Goal: Transaction & Acquisition: Purchase product/service

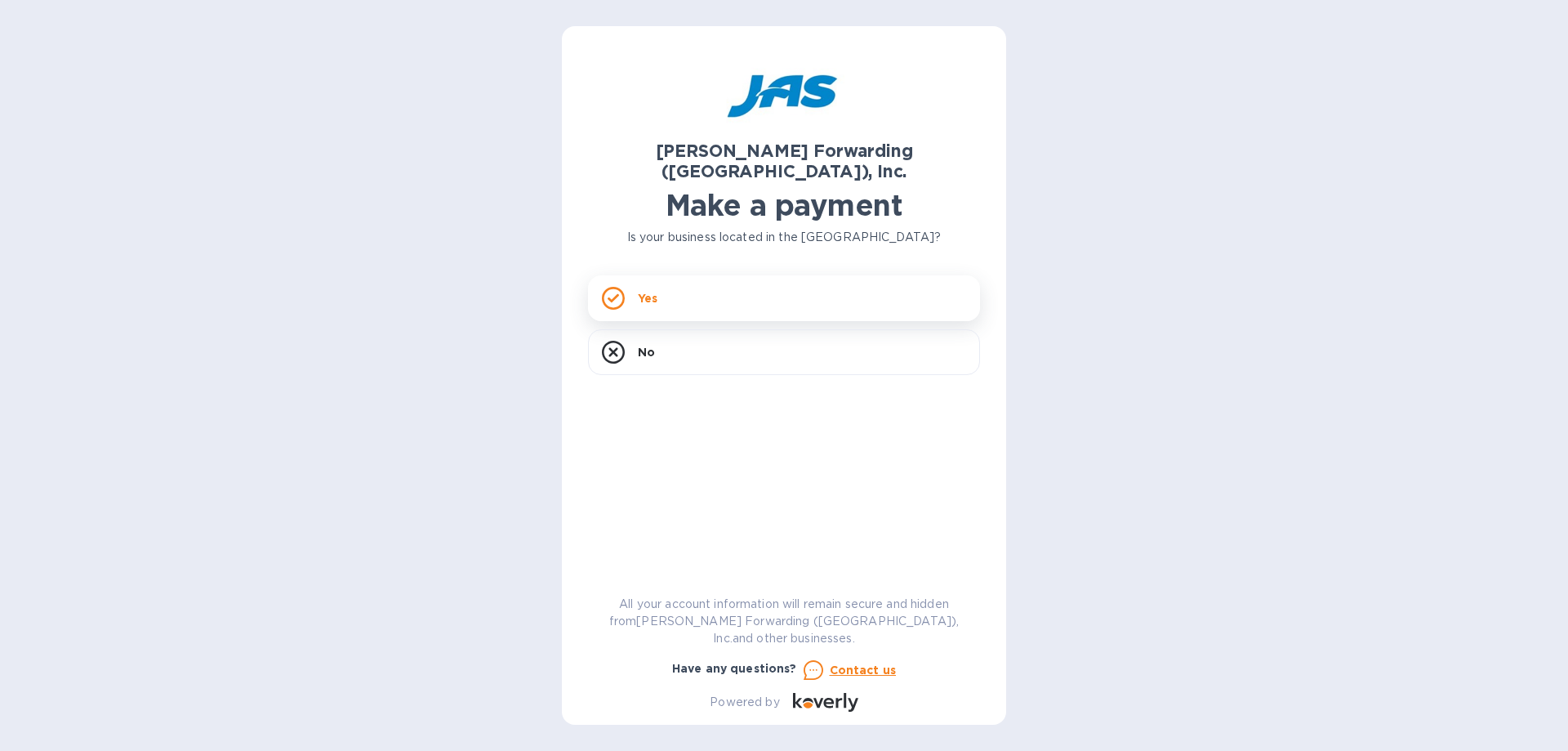
click at [764, 277] on div "Yes" at bounding box center [784, 298] width 392 height 46
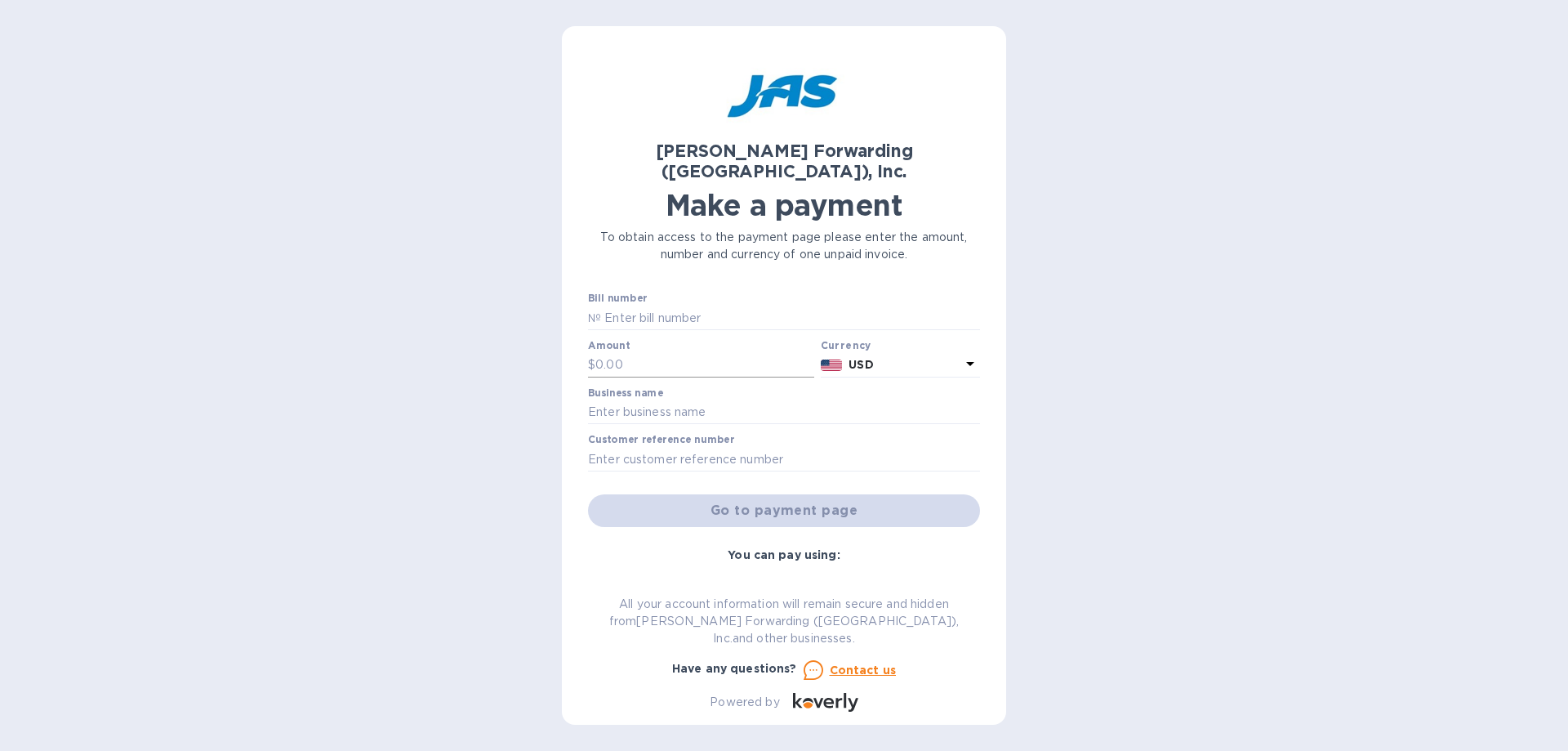
click at [649, 353] on input "text" at bounding box center [705, 365] width 219 height 25
type input "6,843.33"
click at [706, 400] on input "text" at bounding box center [784, 412] width 392 height 25
type input "LEATHER BROTHERS INC."
click at [681, 447] on input "text" at bounding box center [784, 459] width 392 height 25
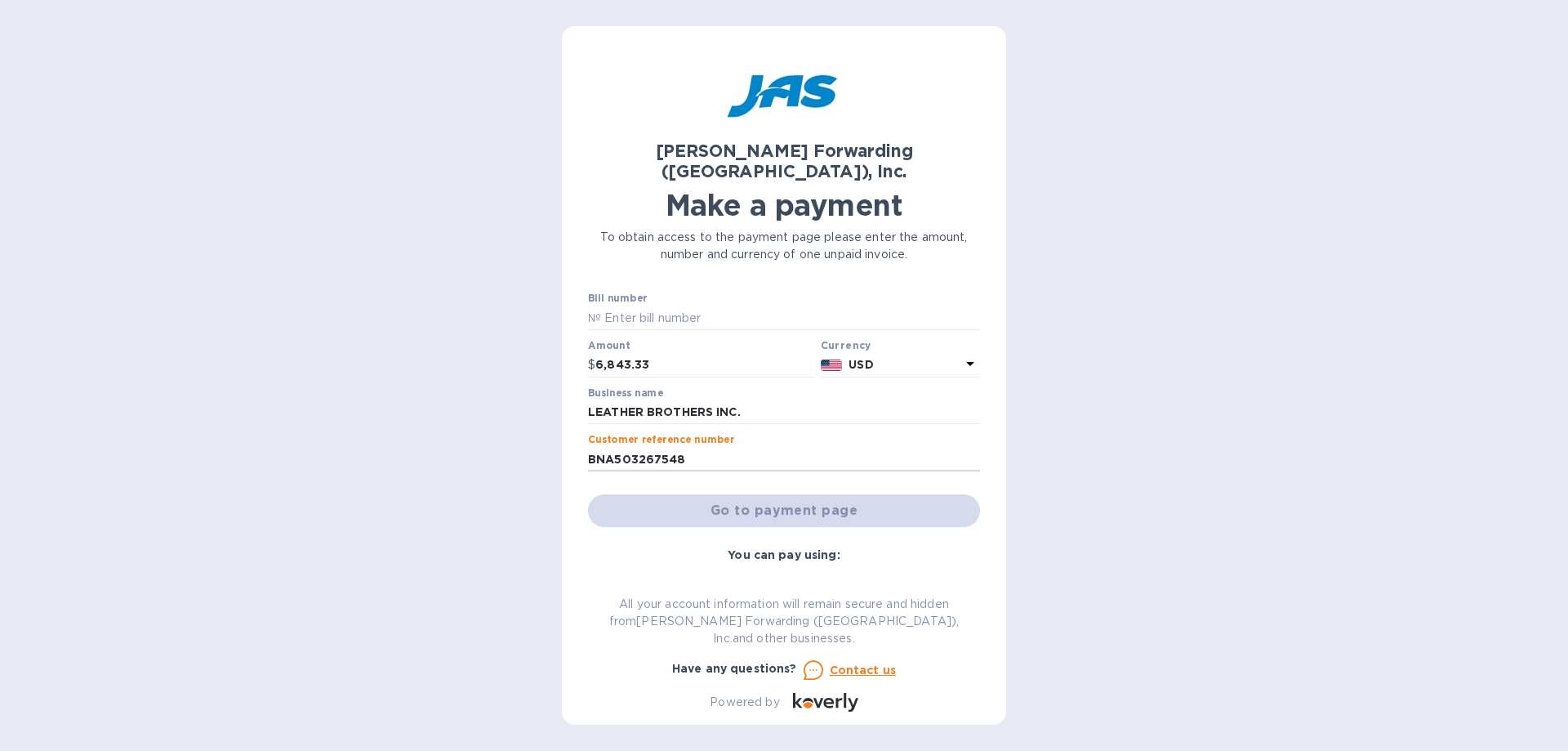
type input "BNA503267548"
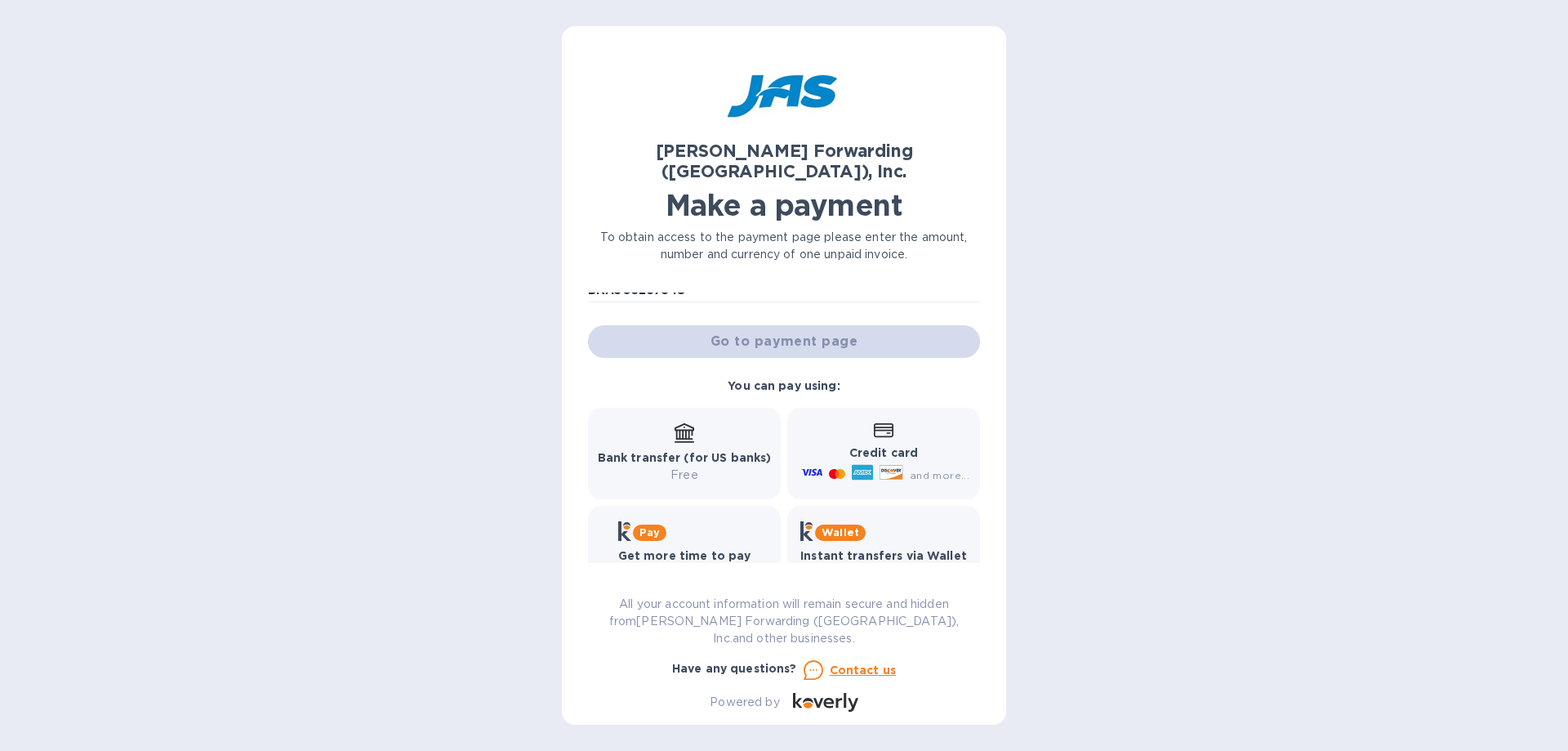
scroll to position [175, 0]
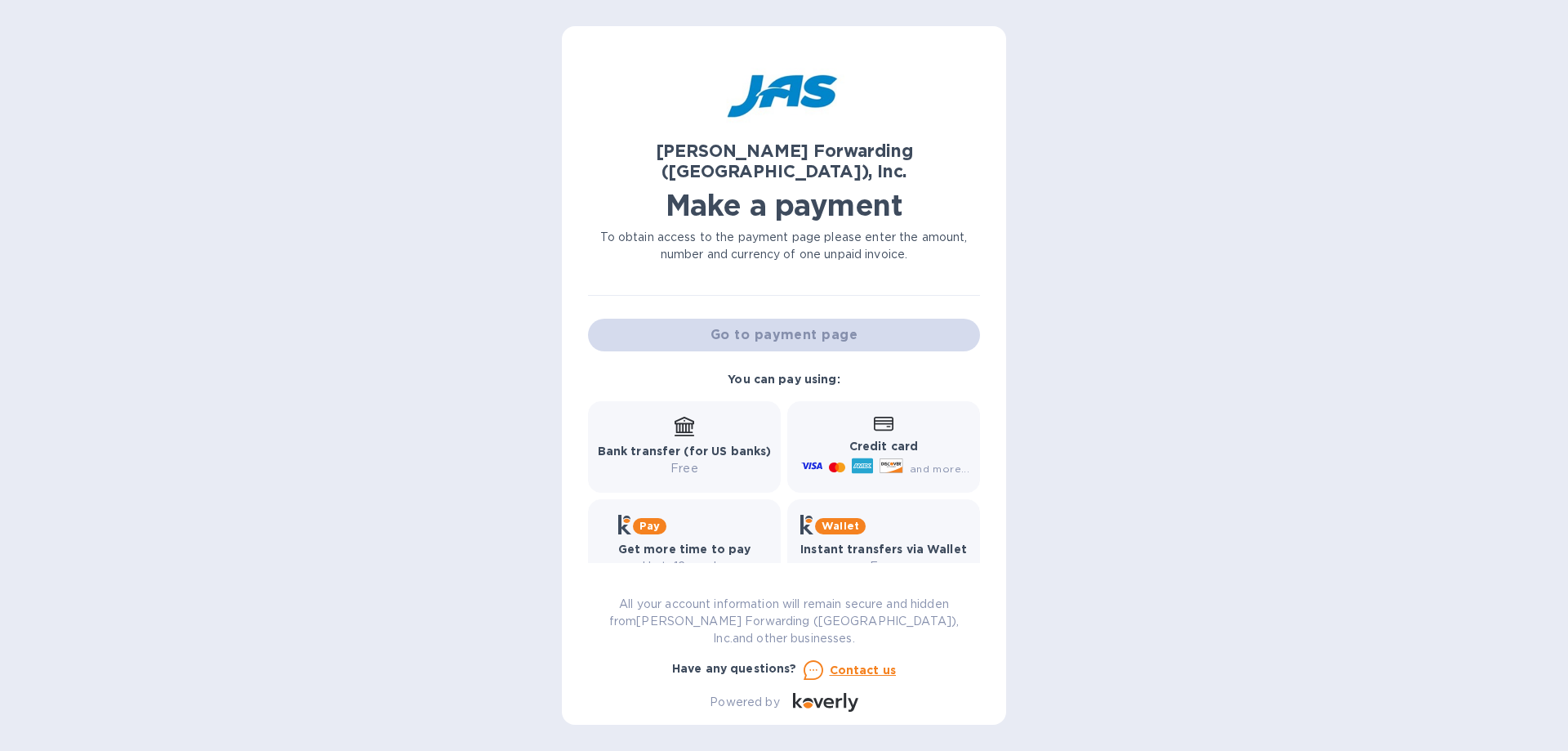
click at [672, 444] on b "Bank transfer (for US banks)" at bounding box center [684, 450] width 174 height 13
click at [692, 416] on icon at bounding box center [684, 424] width 20 height 16
click at [687, 416] on icon at bounding box center [684, 424] width 20 height 16
click at [789, 319] on div "Go to payment page" at bounding box center [784, 335] width 398 height 39
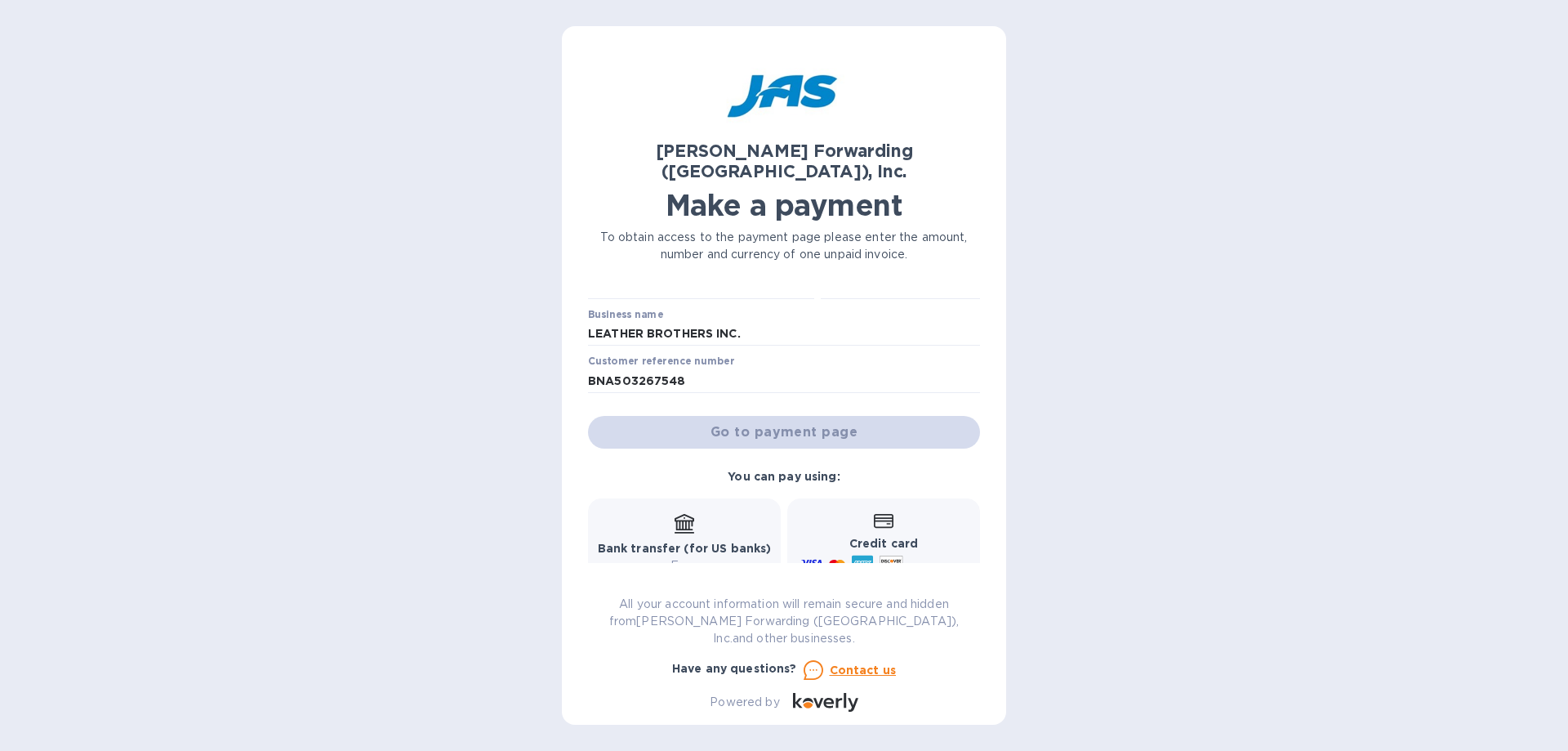
scroll to position [0, 0]
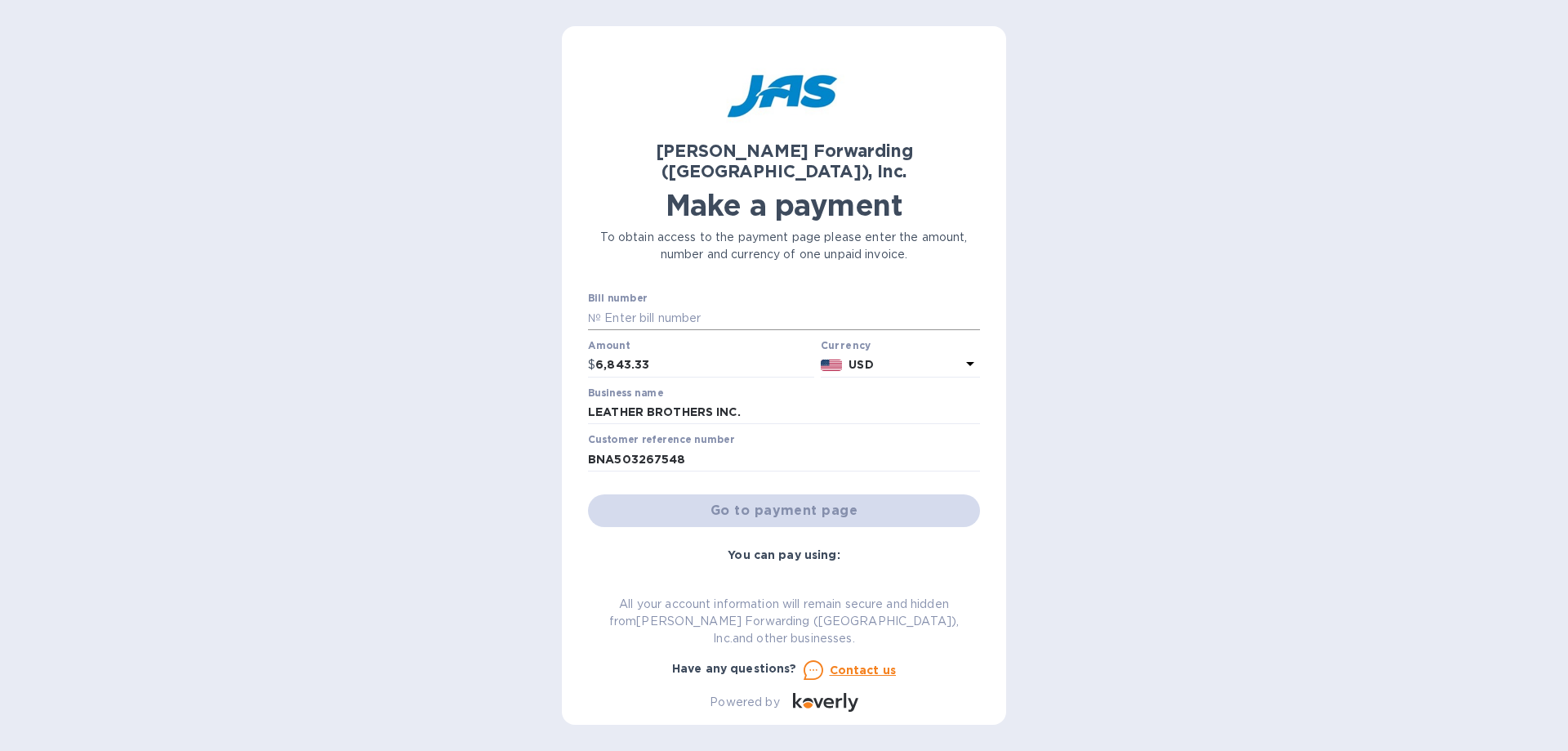
click at [645, 306] on input "text" at bounding box center [790, 318] width 379 height 25
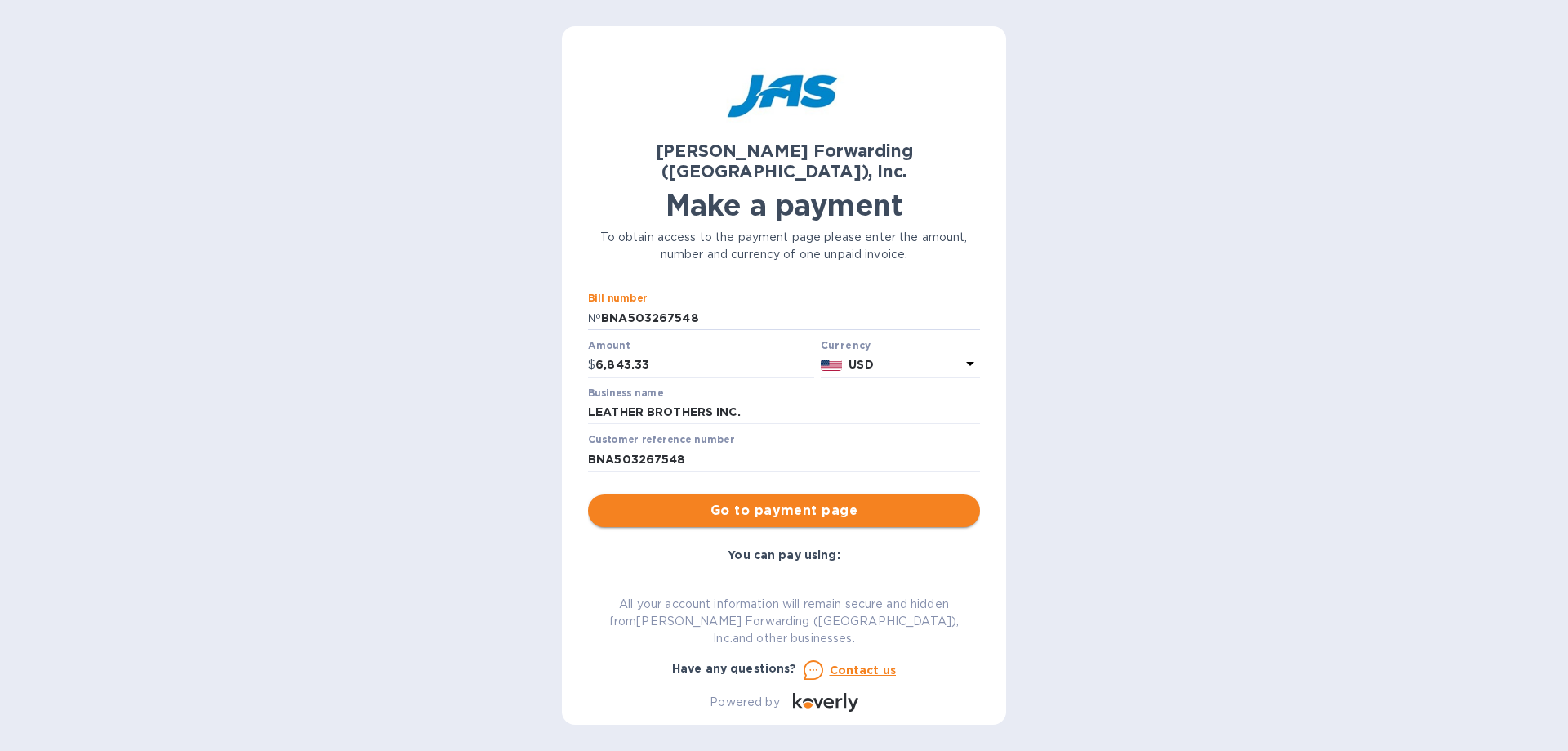
type input "BNA503267548"
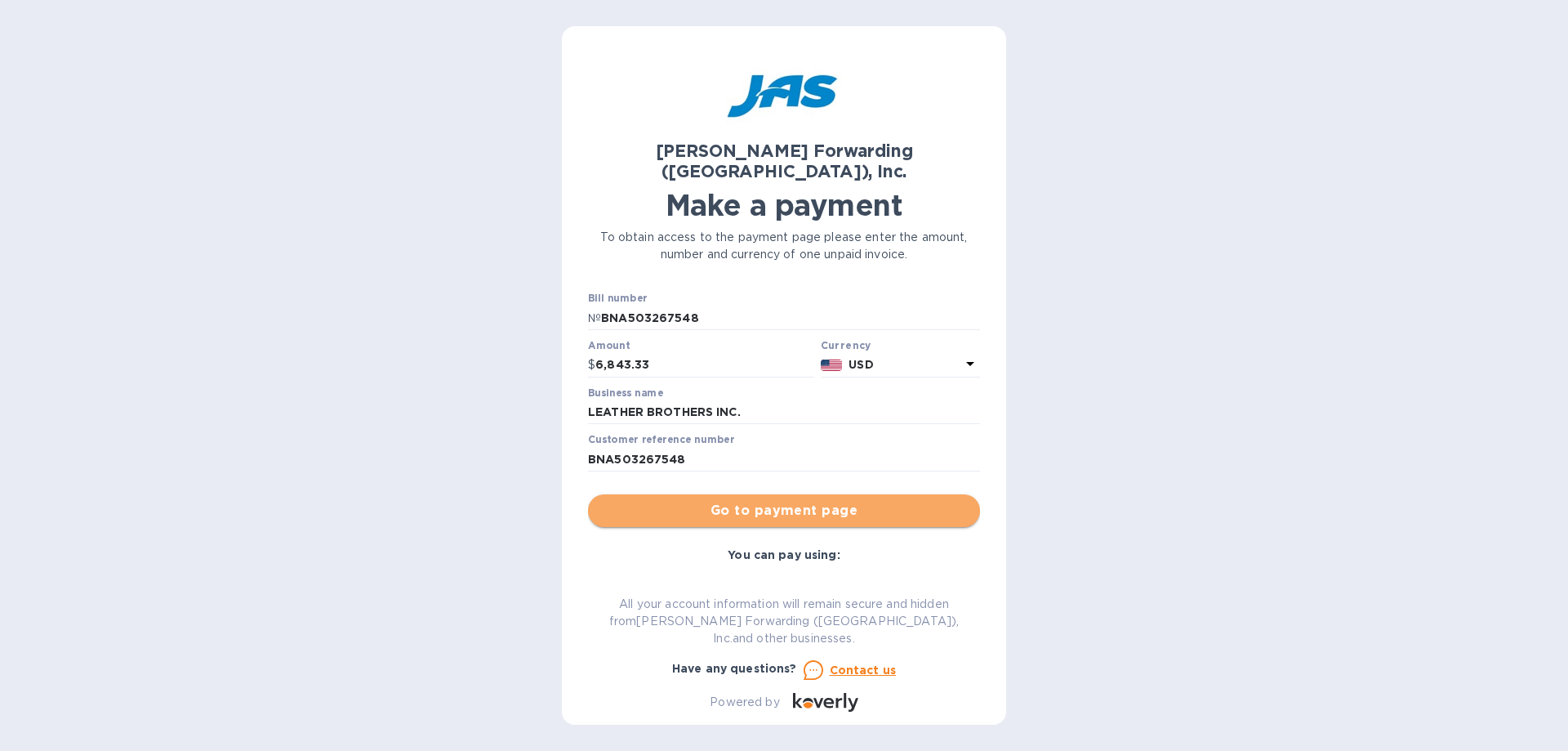
click at [811, 501] on span "Go to payment page" at bounding box center [784, 511] width 365 height 20
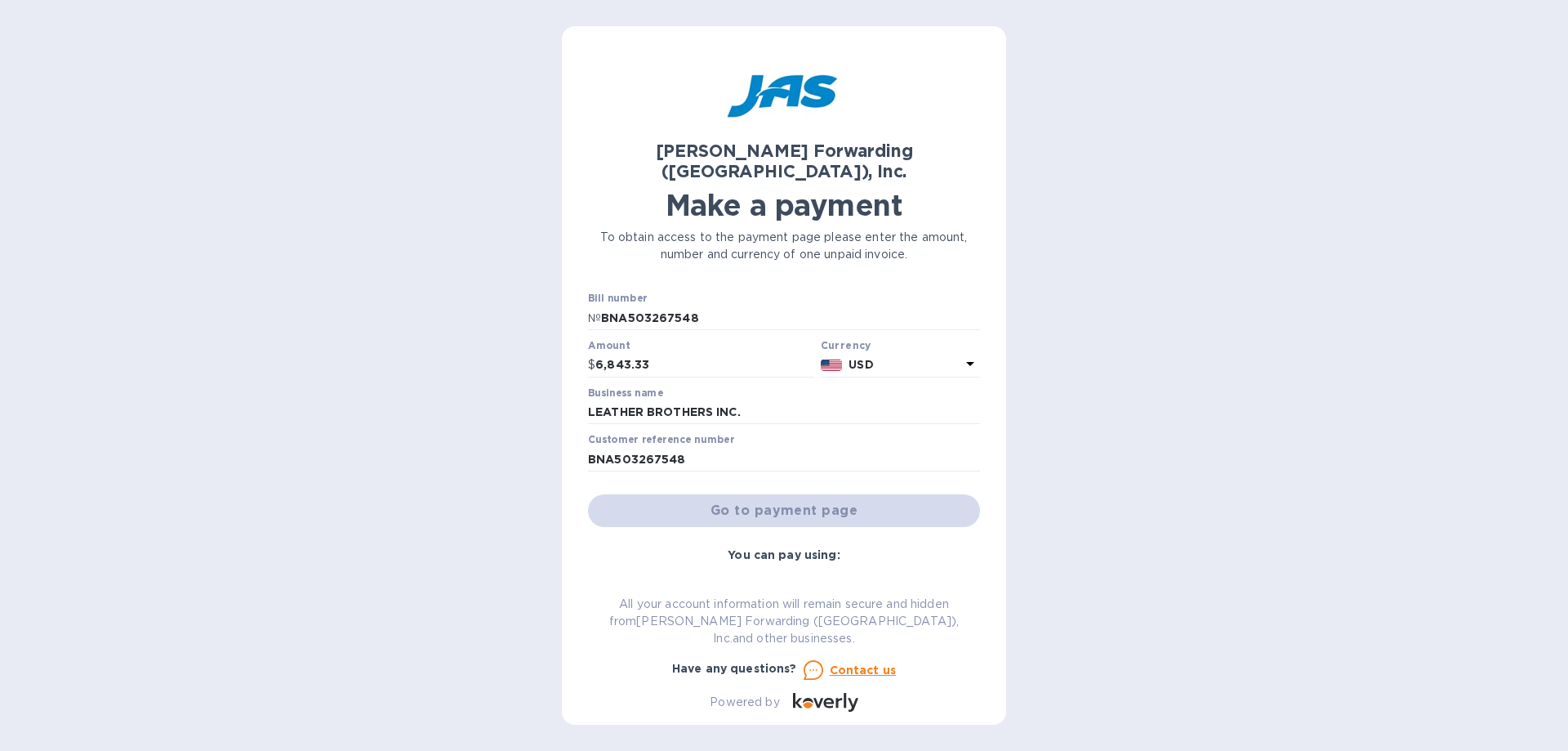
scroll to position [21, 0]
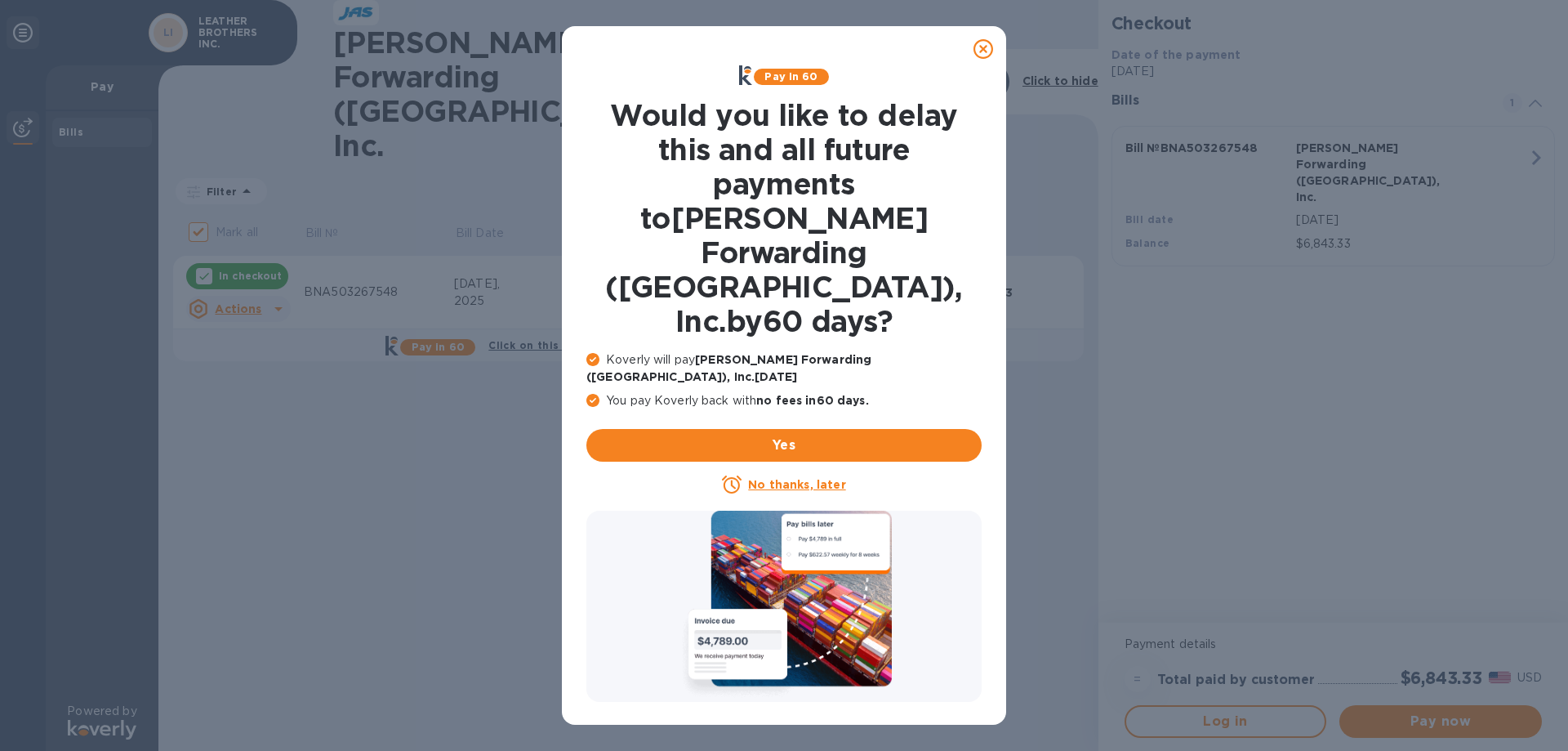
click at [806, 478] on u "No thanks, later" at bounding box center [796, 484] width 98 height 13
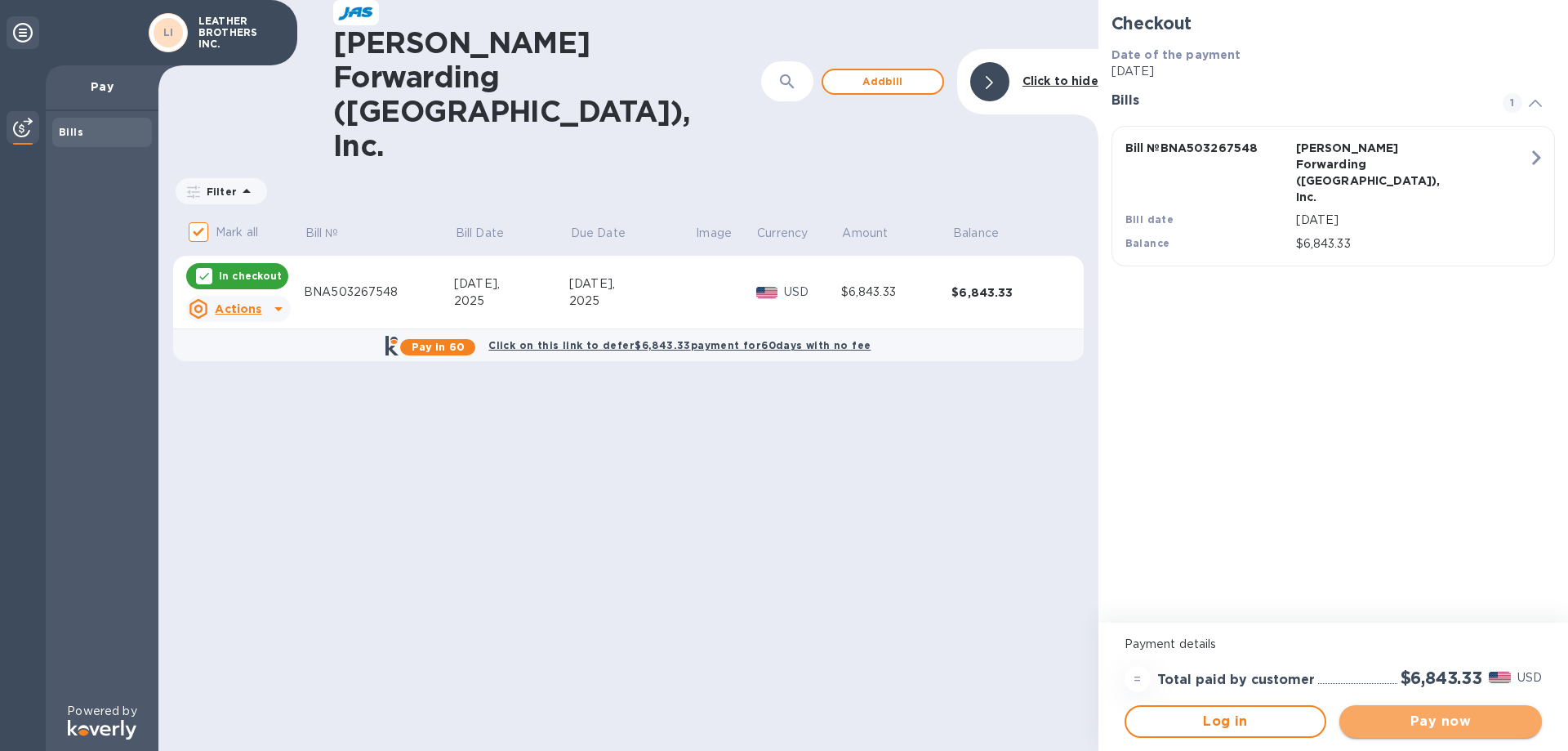
click at [1443, 726] on span "Pay now" at bounding box center [1440, 721] width 176 height 20
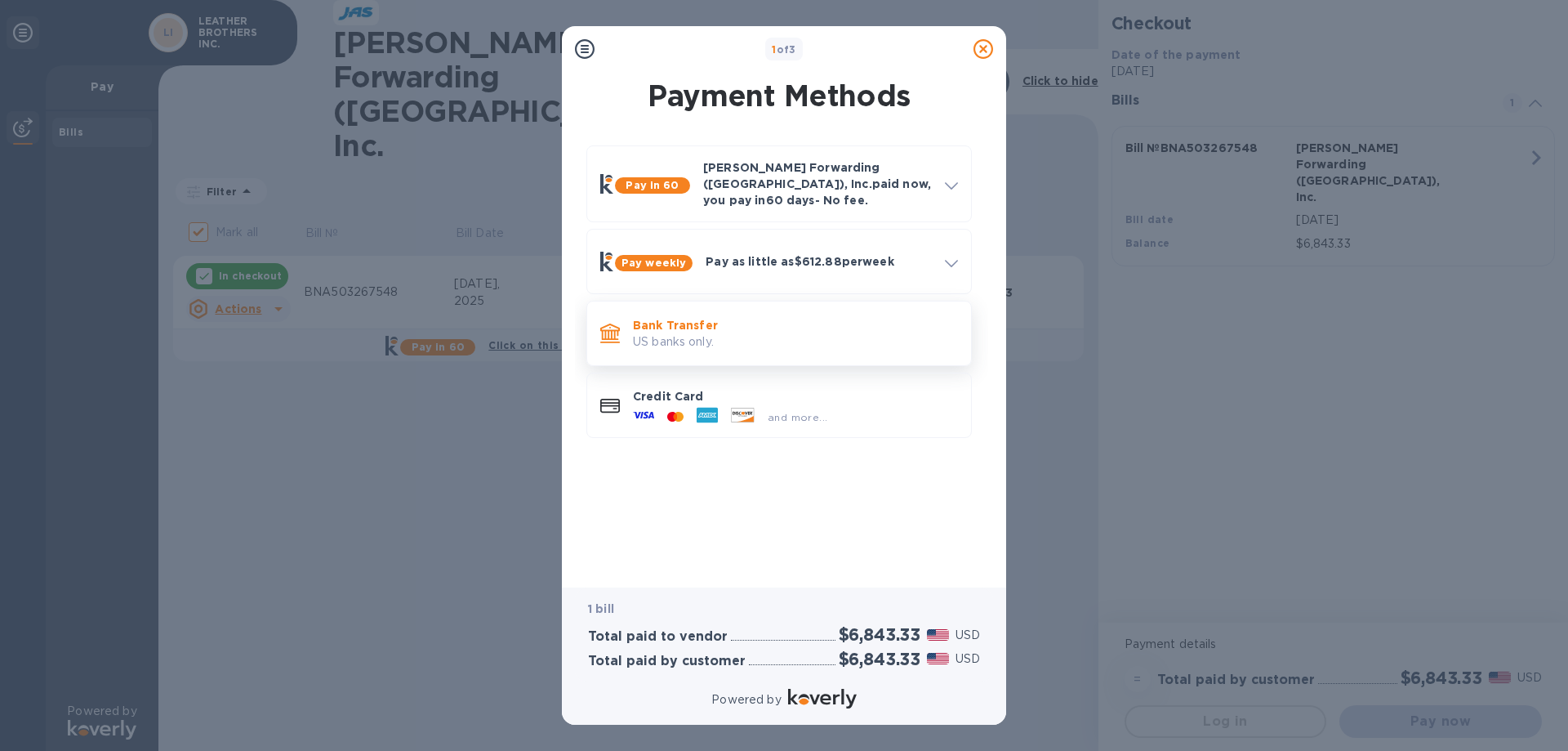
click at [674, 334] on p "US banks only." at bounding box center [795, 342] width 325 height 17
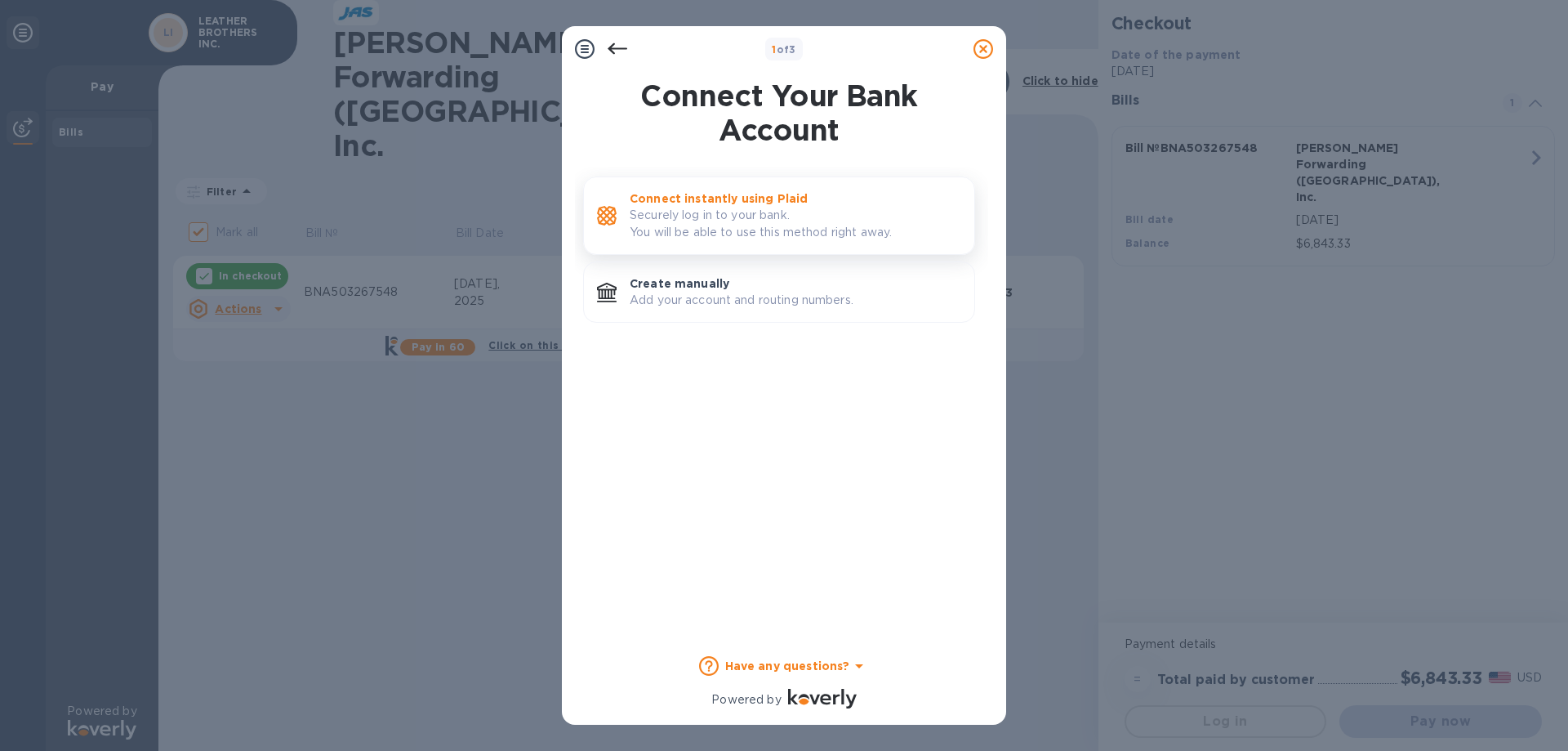
click at [726, 219] on p "Securely log in to your bank. You will be able to use this method right away." at bounding box center [794, 223] width 332 height 34
click at [689, 293] on p "Add your account and routing numbers." at bounding box center [794, 300] width 332 height 17
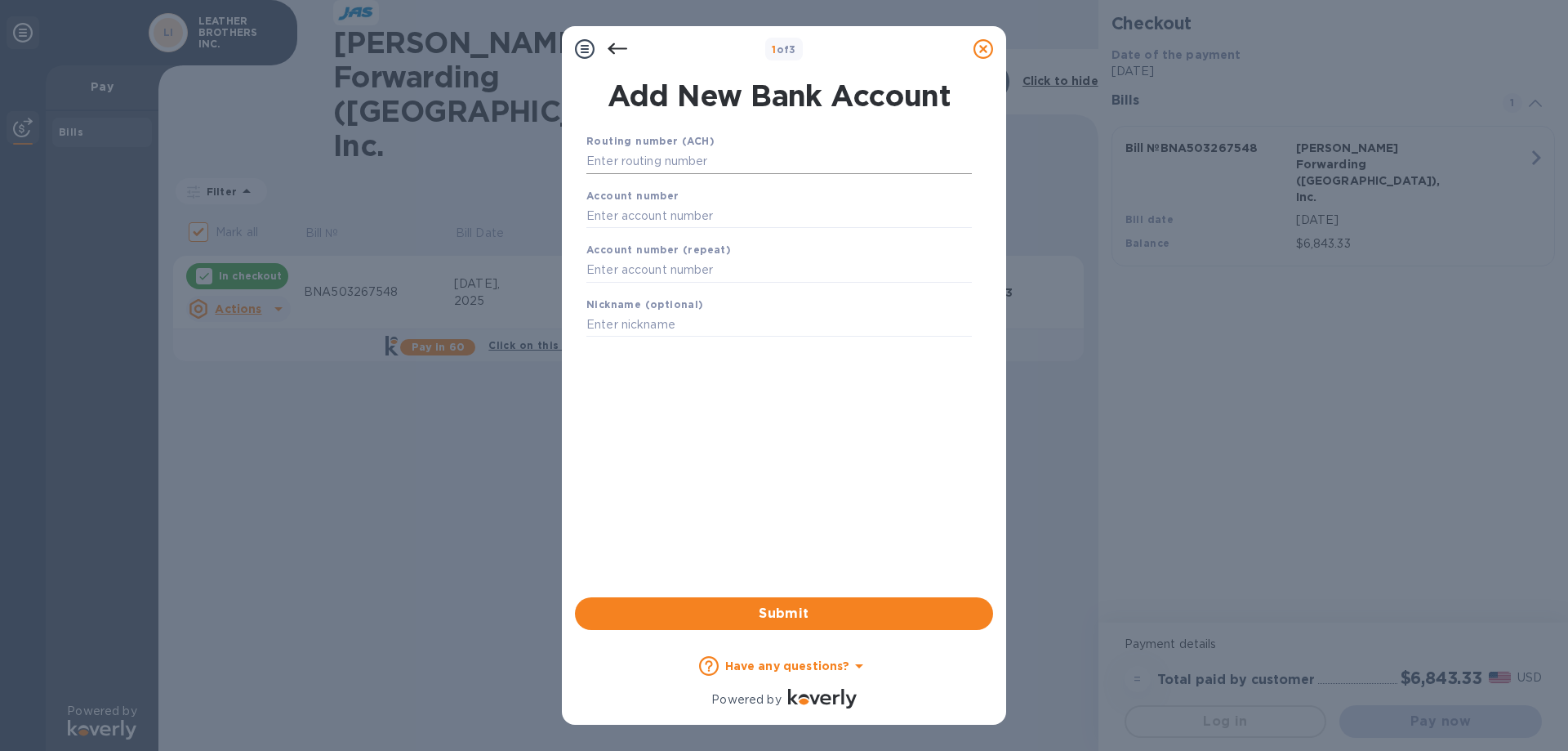
click at [652, 160] on input "text" at bounding box center [779, 161] width 385 height 25
type input "082902757"
click at [661, 230] on input "text" at bounding box center [779, 236] width 385 height 25
type input "0502006442"
click at [656, 285] on input "text" at bounding box center [779, 291] width 385 height 25
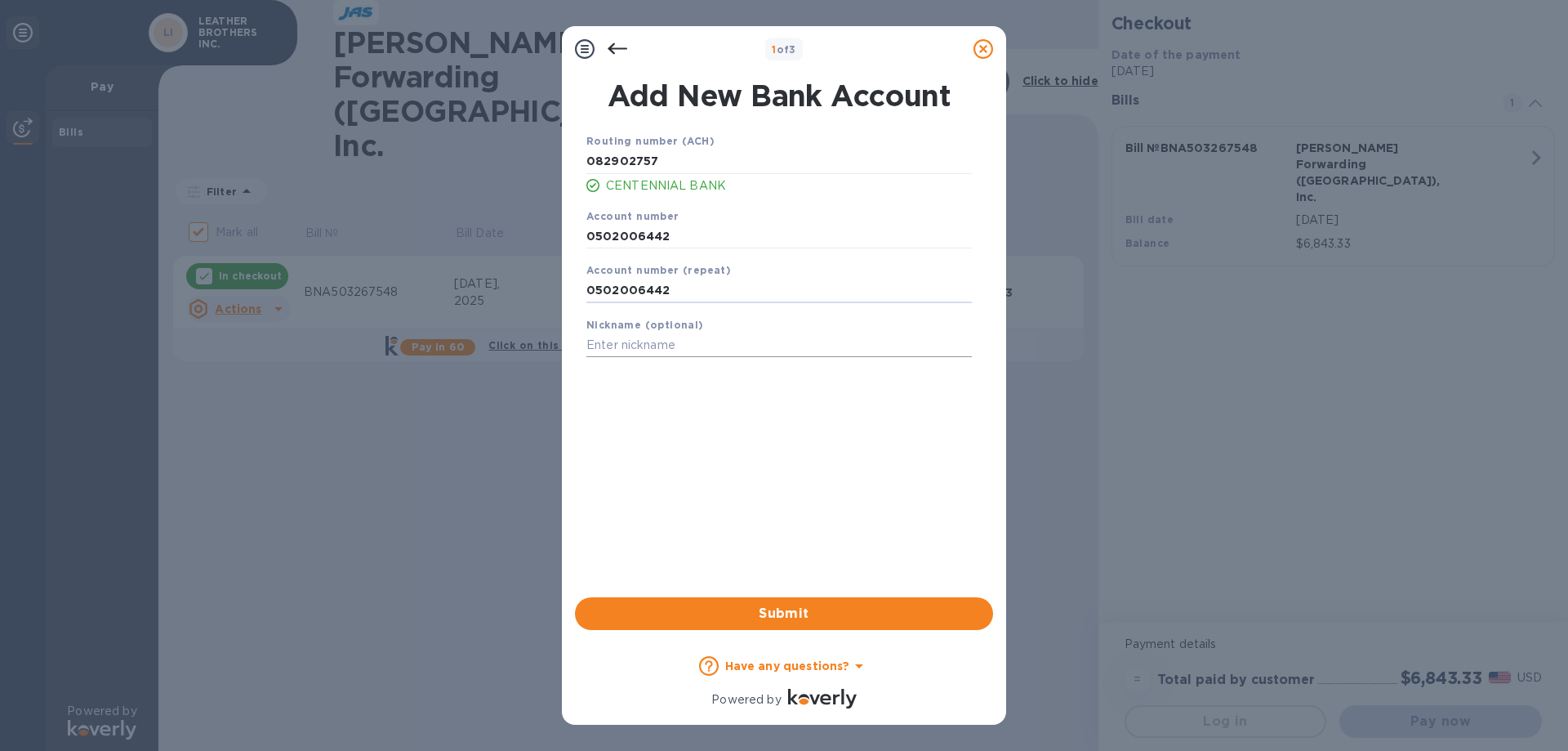
type input "0502006442"
click at [659, 343] on input "text" at bounding box center [779, 346] width 385 height 25
type input "Centennial Bank"
click at [779, 609] on span "Submit" at bounding box center [784, 614] width 392 height 20
